Goal: Task Accomplishment & Management: Manage account settings

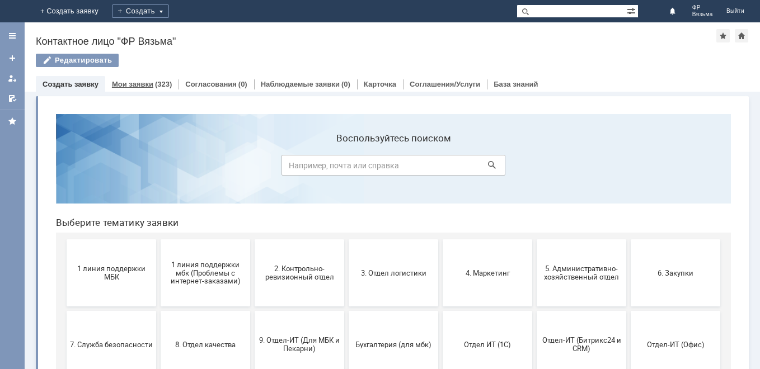
click at [142, 77] on div "Мои заявки (323)" at bounding box center [141, 84] width 73 height 16
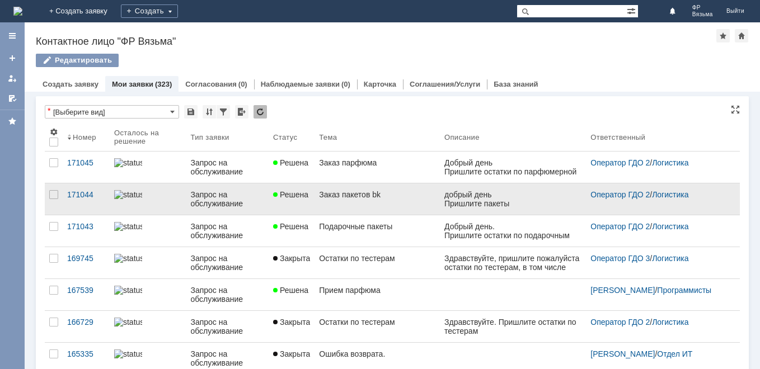
click at [321, 197] on div "Заказ пакетов bk" at bounding box center [377, 194] width 116 height 9
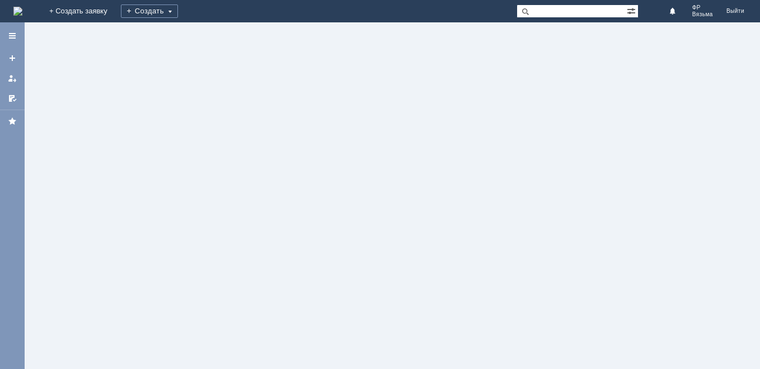
click at [321, 197] on div at bounding box center [392, 195] width 735 height 347
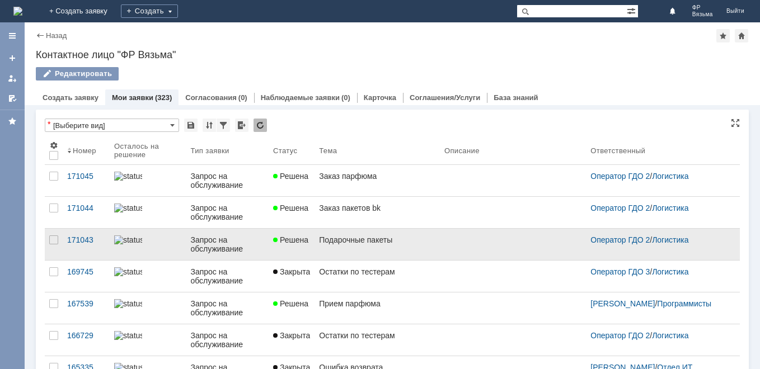
click at [251, 242] on div "Запрос на обслуживание" at bounding box center [227, 245] width 74 height 18
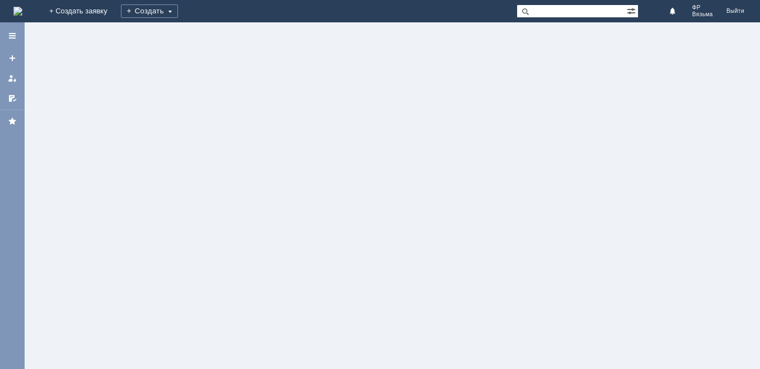
click at [251, 242] on div at bounding box center [392, 195] width 735 height 347
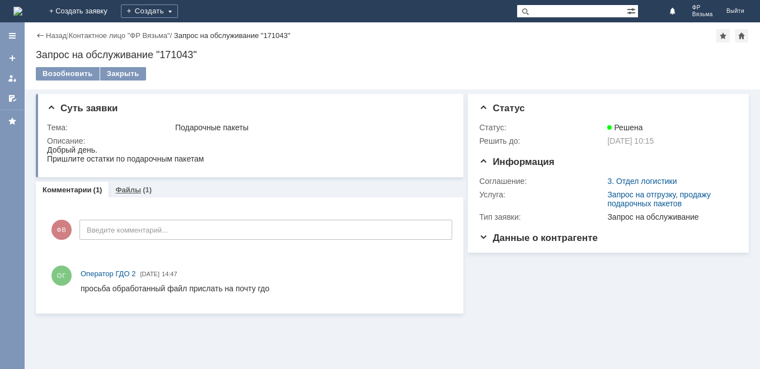
click at [128, 190] on link "Файлы" at bounding box center [128, 190] width 26 height 8
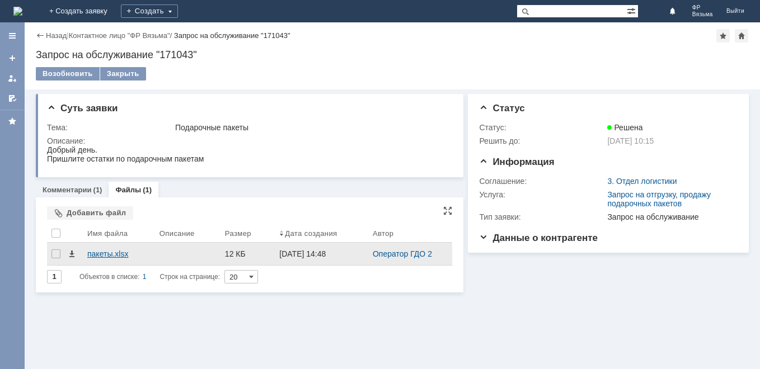
click at [101, 255] on div "пакеты.xlsx" at bounding box center [118, 254] width 63 height 9
